Goal: Information Seeking & Learning: Learn about a topic

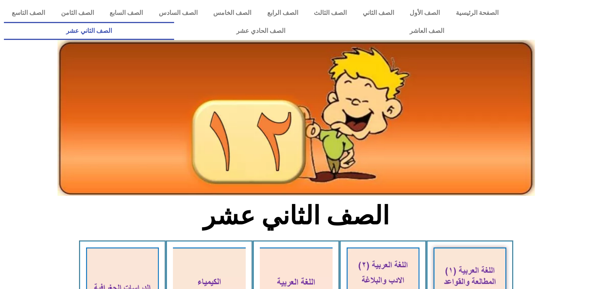
scroll to position [165, 0]
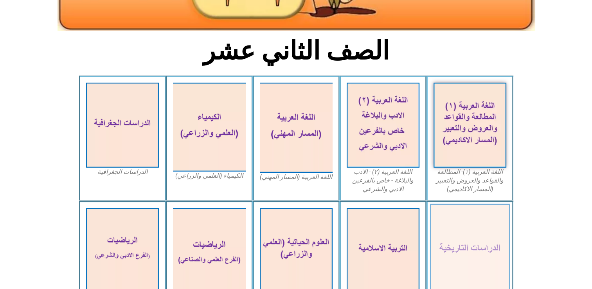
click at [446, 256] on img at bounding box center [469, 249] width 80 height 93
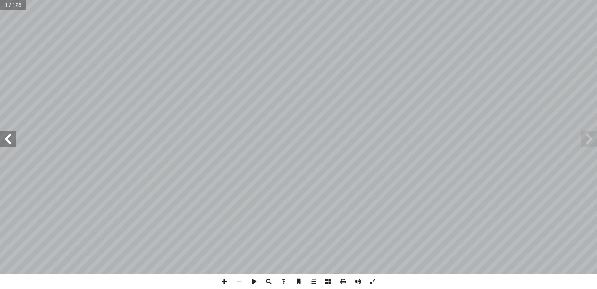
click at [585, 143] on span at bounding box center [590, 139] width 16 height 16
click at [585, 142] on span at bounding box center [590, 139] width 16 height 16
click at [586, 140] on span at bounding box center [590, 139] width 16 height 16
click at [2, 140] on span at bounding box center [8, 139] width 16 height 16
click at [4, 140] on span at bounding box center [8, 139] width 16 height 16
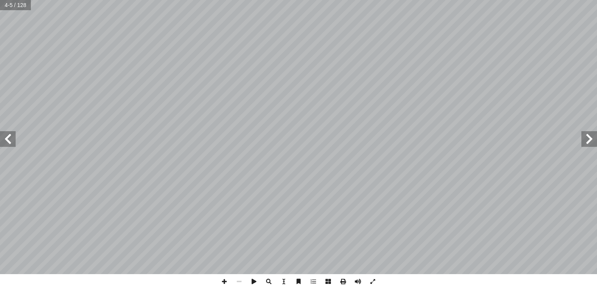
click at [12, 3] on input "text" at bounding box center [15, 5] width 31 height 10
type input "**"
click at [225, 280] on span at bounding box center [224, 281] width 15 height 15
click at [226, 278] on span at bounding box center [224, 281] width 15 height 15
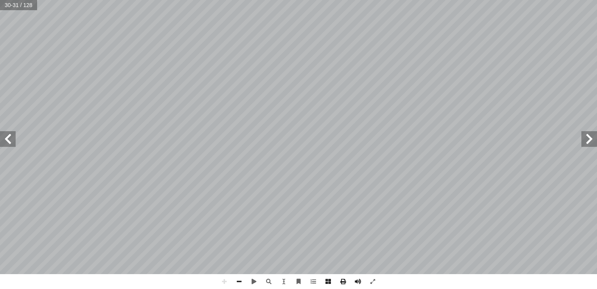
click at [7, 146] on span at bounding box center [8, 139] width 16 height 16
click at [244, 279] on span at bounding box center [239, 281] width 15 height 15
click at [591, 139] on span at bounding box center [590, 139] width 16 height 16
click at [3, 142] on span at bounding box center [8, 139] width 16 height 16
click at [223, 282] on span at bounding box center [224, 281] width 15 height 15
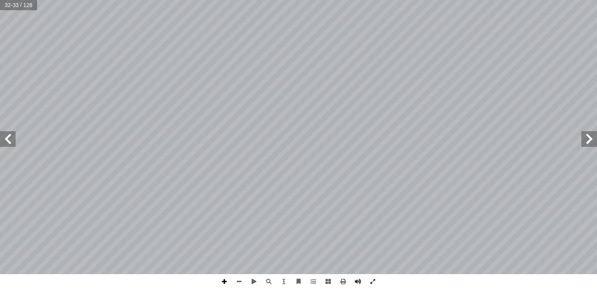
click at [222, 282] on span at bounding box center [224, 281] width 15 height 15
click at [9, 143] on span at bounding box center [8, 139] width 16 height 16
click at [12, 136] on span at bounding box center [8, 139] width 16 height 16
click at [594, 136] on span at bounding box center [590, 139] width 16 height 16
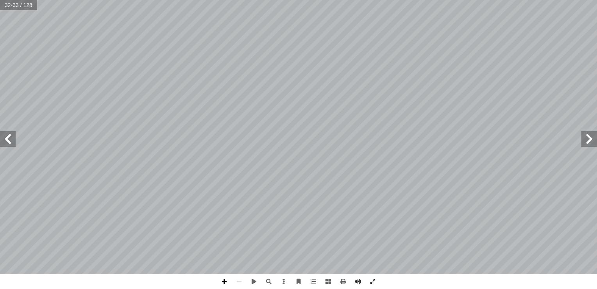
click at [225, 280] on span at bounding box center [224, 281] width 15 height 15
click at [224, 71] on html "الصفحة الرئيسية الصف الأول الصف الثاني الصف الثالث الصف الرابع الصف الخامس الصف…" at bounding box center [298, 35] width 597 height 71
click at [223, 286] on span at bounding box center [224, 281] width 15 height 15
click at [248, 287] on div "٢8 اندل�ع الحرب: نجيب: ّ ��حظ الخريطة، ونستنتج، ثم ُ ن :( أ نشاط )٣/ ا ــة عند …" at bounding box center [298, 144] width 597 height 289
click at [14, 145] on span at bounding box center [8, 139] width 16 height 16
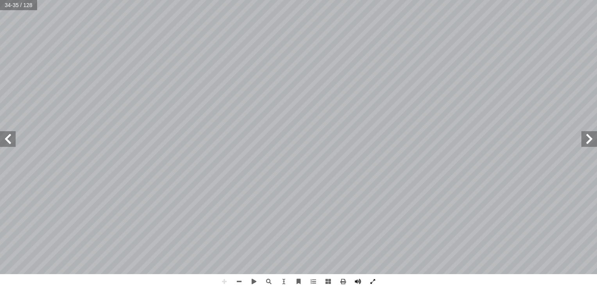
click at [590, 143] on span at bounding box center [590, 139] width 16 height 16
click at [241, 279] on span at bounding box center [239, 281] width 15 height 15
click at [228, 279] on span at bounding box center [224, 281] width 15 height 15
click at [5, 140] on span at bounding box center [8, 139] width 16 height 16
click at [264, 0] on html "الصفحة الرئيسية الصف الأول الصف الثاني الصف الثالث الصف الرابع الصف الخامس الصف…" at bounding box center [298, 35] width 597 height 71
